Goal: Check status: Check status

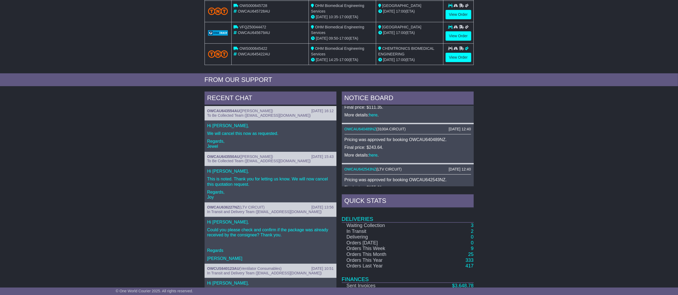
scroll to position [107, 0]
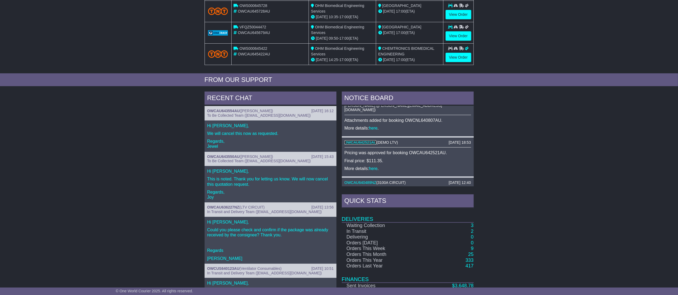
click at [353, 140] on link "OWCAU642521AU" at bounding box center [360, 142] width 32 height 4
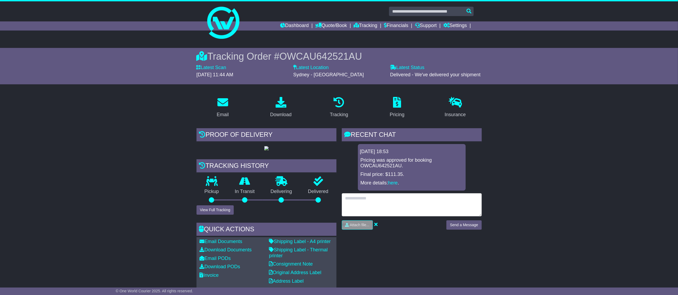
click at [360, 198] on textarea at bounding box center [412, 204] width 140 height 23
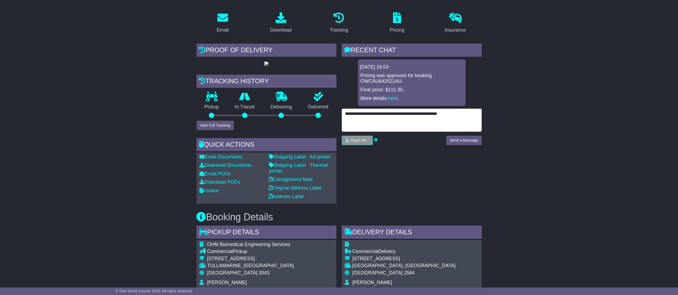
scroll to position [107, 0]
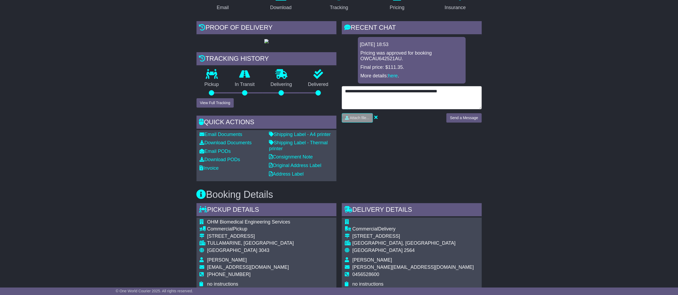
type textarea "**********"
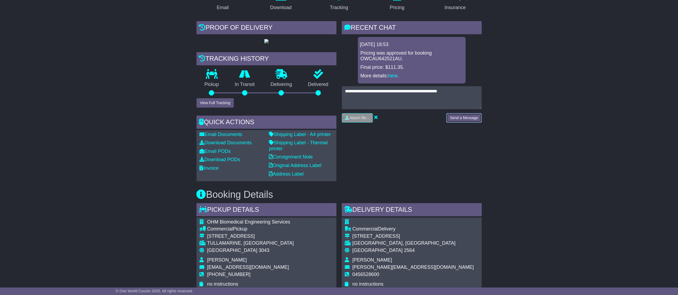
click at [468, 115] on button "Send a Message" at bounding box center [463, 117] width 35 height 9
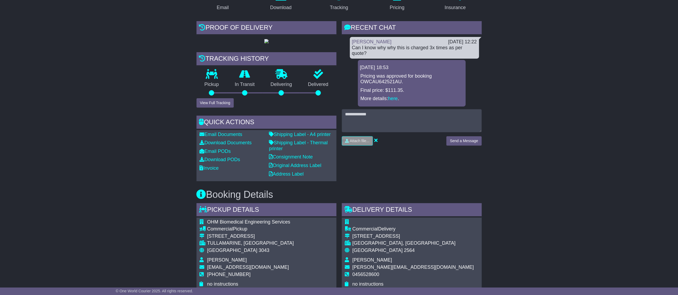
scroll to position [434, 0]
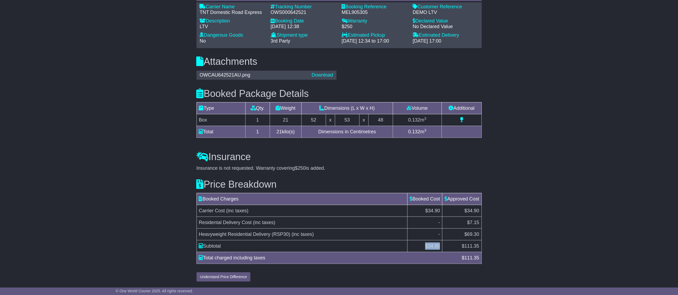
drag, startPoint x: 423, startPoint y: 246, endPoint x: 438, endPoint y: 247, distance: 15.3
click at [438, 247] on td "$ 34.90" at bounding box center [424, 246] width 35 height 12
copy td "$ 34.90"
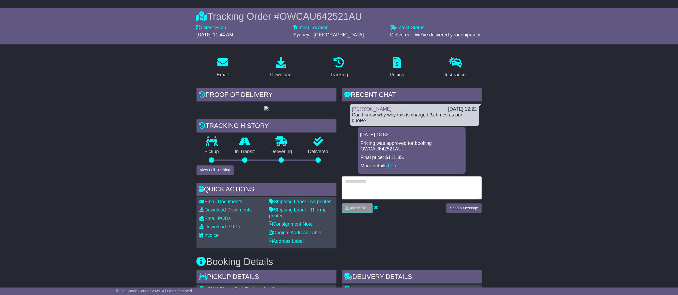
click at [391, 179] on textarea at bounding box center [412, 188] width 140 height 23
paste textarea "******"
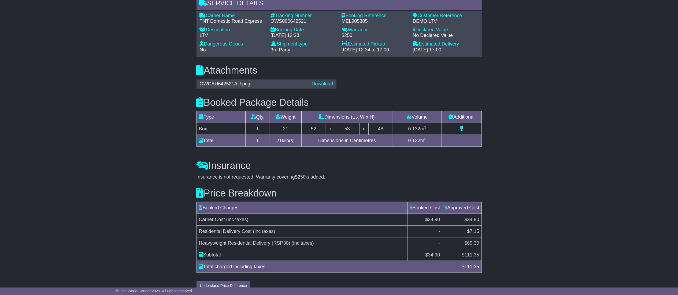
scroll to position [434, 0]
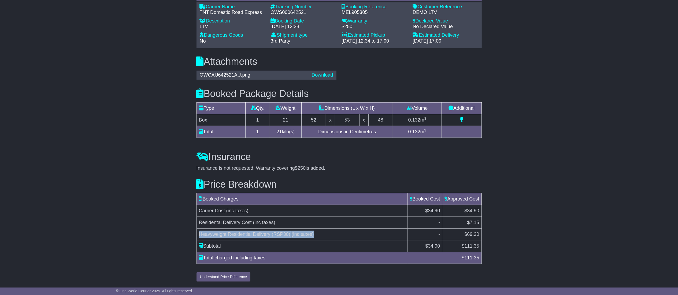
drag, startPoint x: 197, startPoint y: 233, endPoint x: 314, endPoint y: 234, distance: 116.8
click at [314, 234] on td "Heavyweight Residential Delivery (RSP30) (inc taxes)" at bounding box center [301, 235] width 211 height 12
copy td "Heavyweight Residential Delivery (RSP30) (inc taxes)"
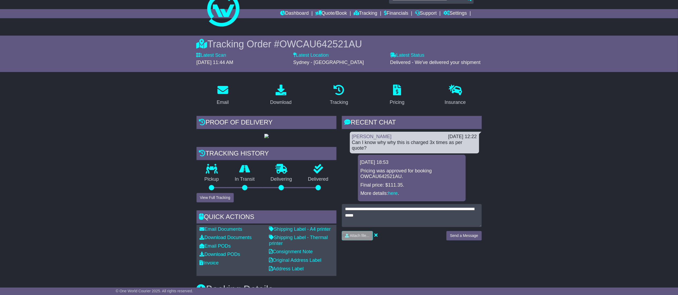
scroll to position [0, 0]
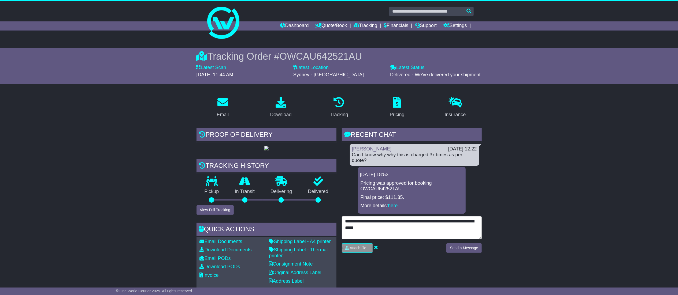
click at [386, 228] on textarea "**********" at bounding box center [412, 227] width 140 height 23
paste textarea "**********"
type textarea "**********"
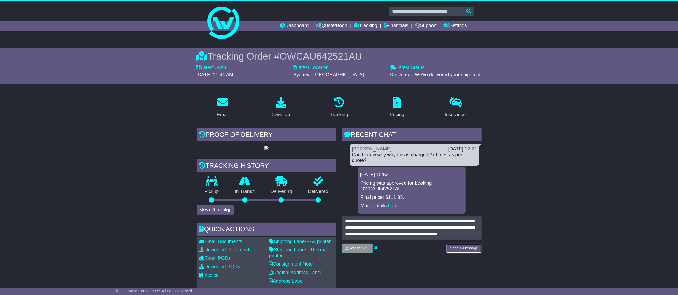
click at [469, 248] on button "Send a Message" at bounding box center [463, 248] width 35 height 9
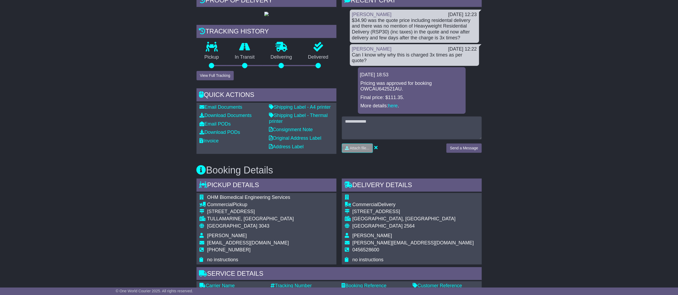
scroll to position [61, 0]
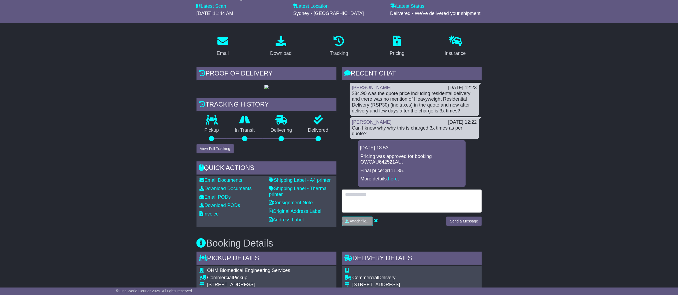
click at [395, 200] on textarea at bounding box center [412, 201] width 140 height 23
type textarea "**********"
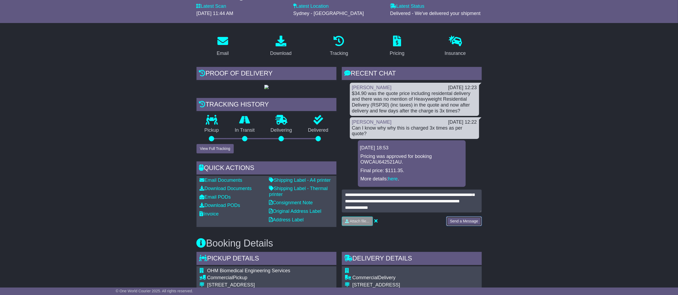
click at [465, 223] on button "Send a Message" at bounding box center [463, 221] width 35 height 9
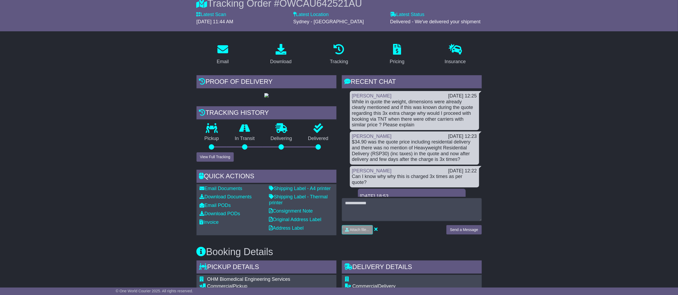
scroll to position [0, 0]
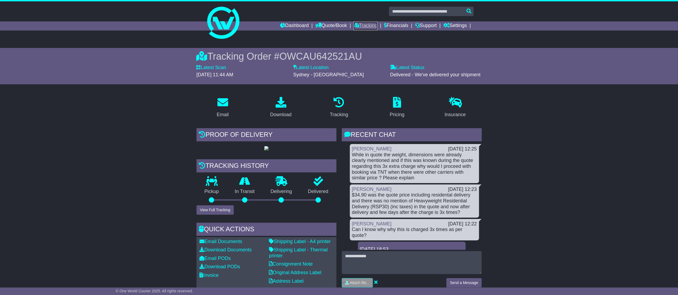
click at [365, 21] on link "Tracking" at bounding box center [365, 25] width 24 height 9
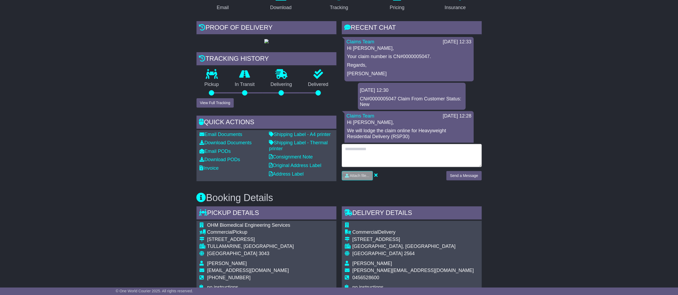
click at [364, 157] on textarea at bounding box center [412, 155] width 140 height 23
type textarea "******"
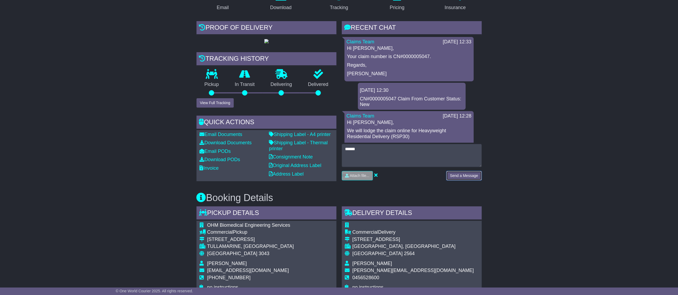
click at [480, 175] on button "Send a Message" at bounding box center [463, 175] width 35 height 9
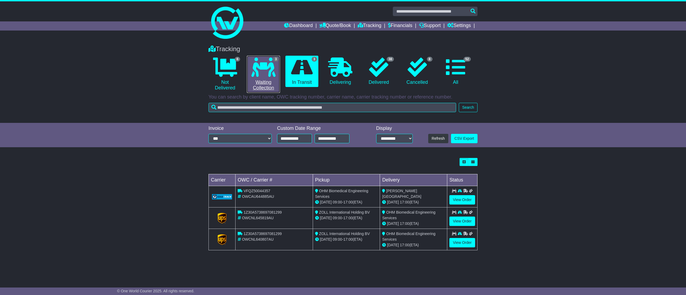
click at [270, 83] on link "3 Waiting Collection" at bounding box center [263, 74] width 33 height 37
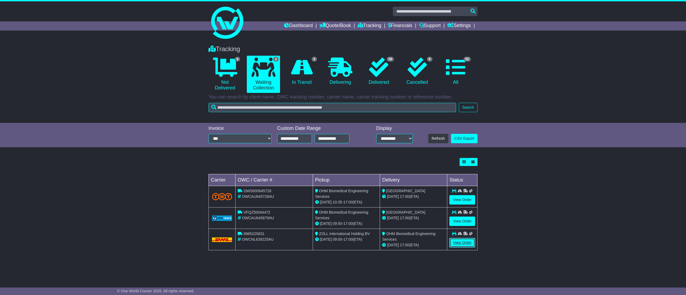
click at [460, 248] on link "View Order" at bounding box center [462, 242] width 26 height 9
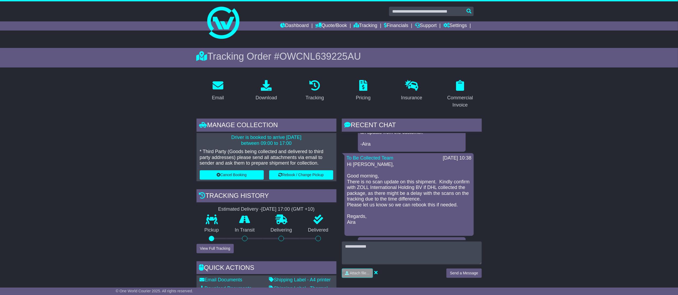
scroll to position [1018, 0]
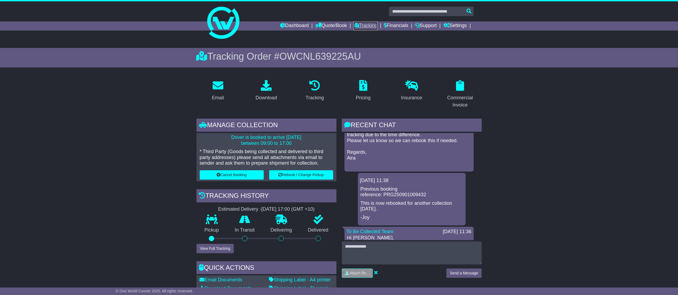
click at [365, 25] on link "Tracking" at bounding box center [365, 25] width 24 height 9
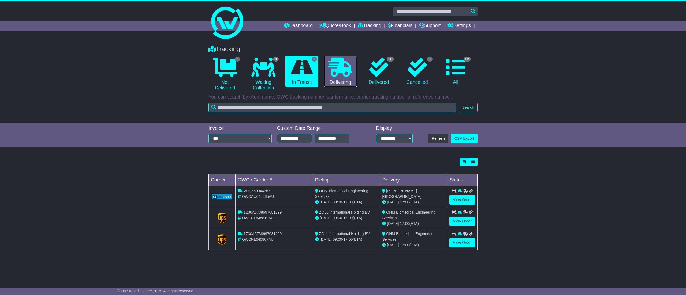
click at [332, 79] on link "0 Delivering" at bounding box center [340, 72] width 33 height 32
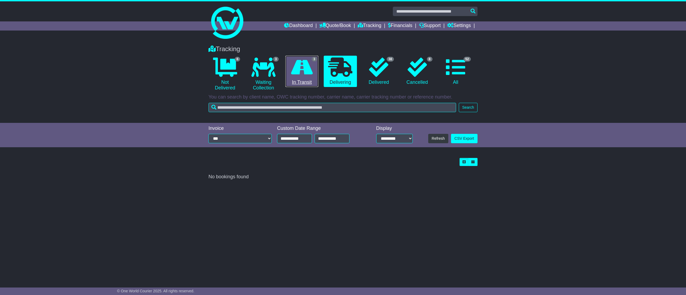
click at [316, 81] on link "3 In Transit" at bounding box center [301, 72] width 33 height 32
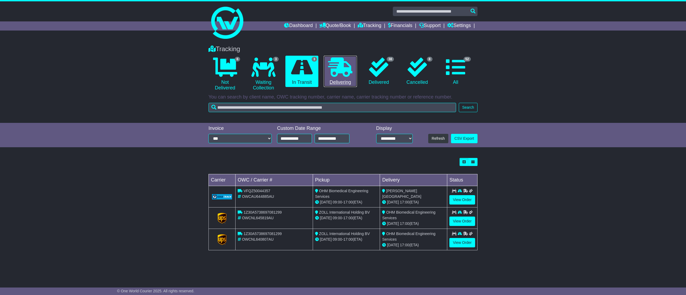
click at [339, 80] on link "0 Delivering" at bounding box center [340, 72] width 33 height 32
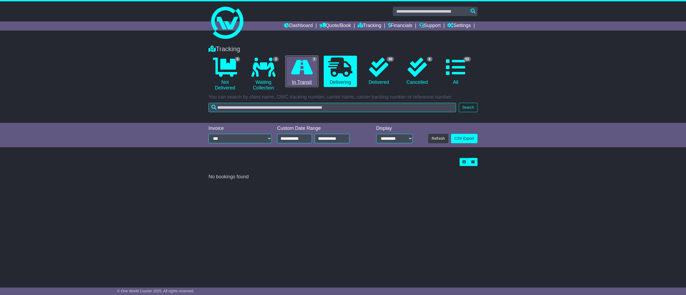
click at [294, 69] on icon at bounding box center [302, 67] width 22 height 19
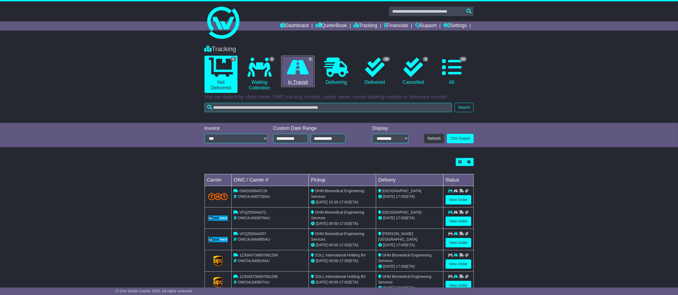
click at [300, 78] on link "3 In Transit" at bounding box center [297, 72] width 33 height 32
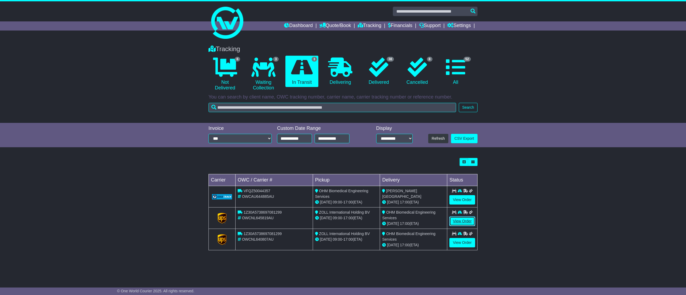
click at [475, 222] on link "View Order" at bounding box center [462, 221] width 26 height 9
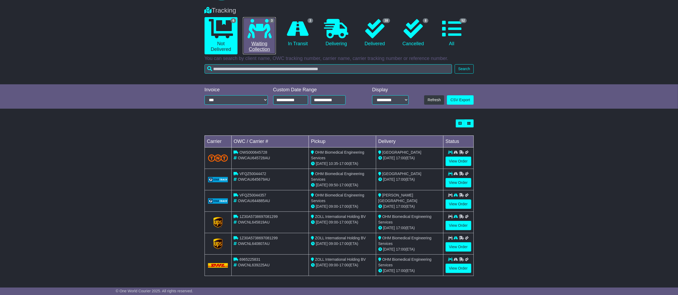
click at [272, 38] on link "3 Waiting Collection" at bounding box center [259, 35] width 33 height 37
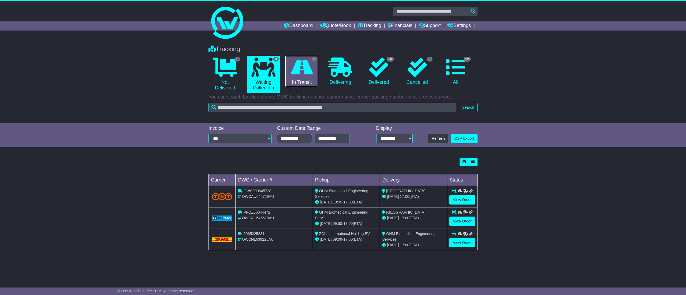
drag, startPoint x: 301, startPoint y: 65, endPoint x: 321, endPoint y: 78, distance: 23.6
click at [301, 65] on icon at bounding box center [302, 67] width 22 height 19
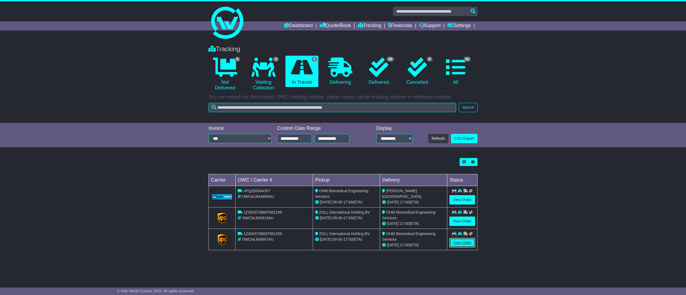
click at [471, 244] on link "View Order" at bounding box center [462, 242] width 26 height 9
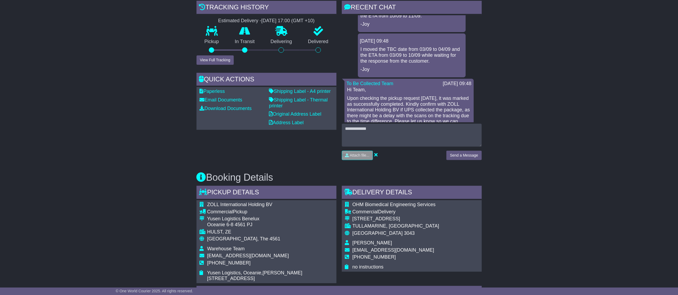
scroll to position [643, 0]
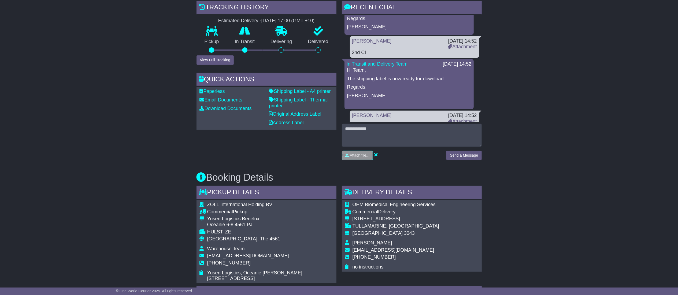
click at [464, 44] on div "[DATE] 14:52" at bounding box center [462, 41] width 29 height 6
click at [464, 49] on link "Attachment" at bounding box center [462, 46] width 29 height 5
